Goal: Navigation & Orientation: Find specific page/section

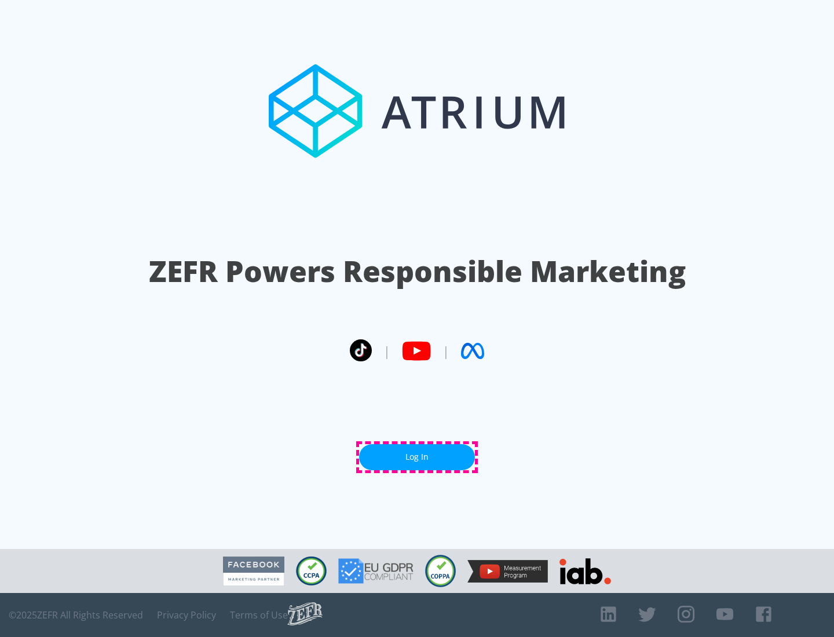
click at [417, 457] on link "Log In" at bounding box center [417, 457] width 116 height 26
